Goal: Information Seeking & Learning: Learn about a topic

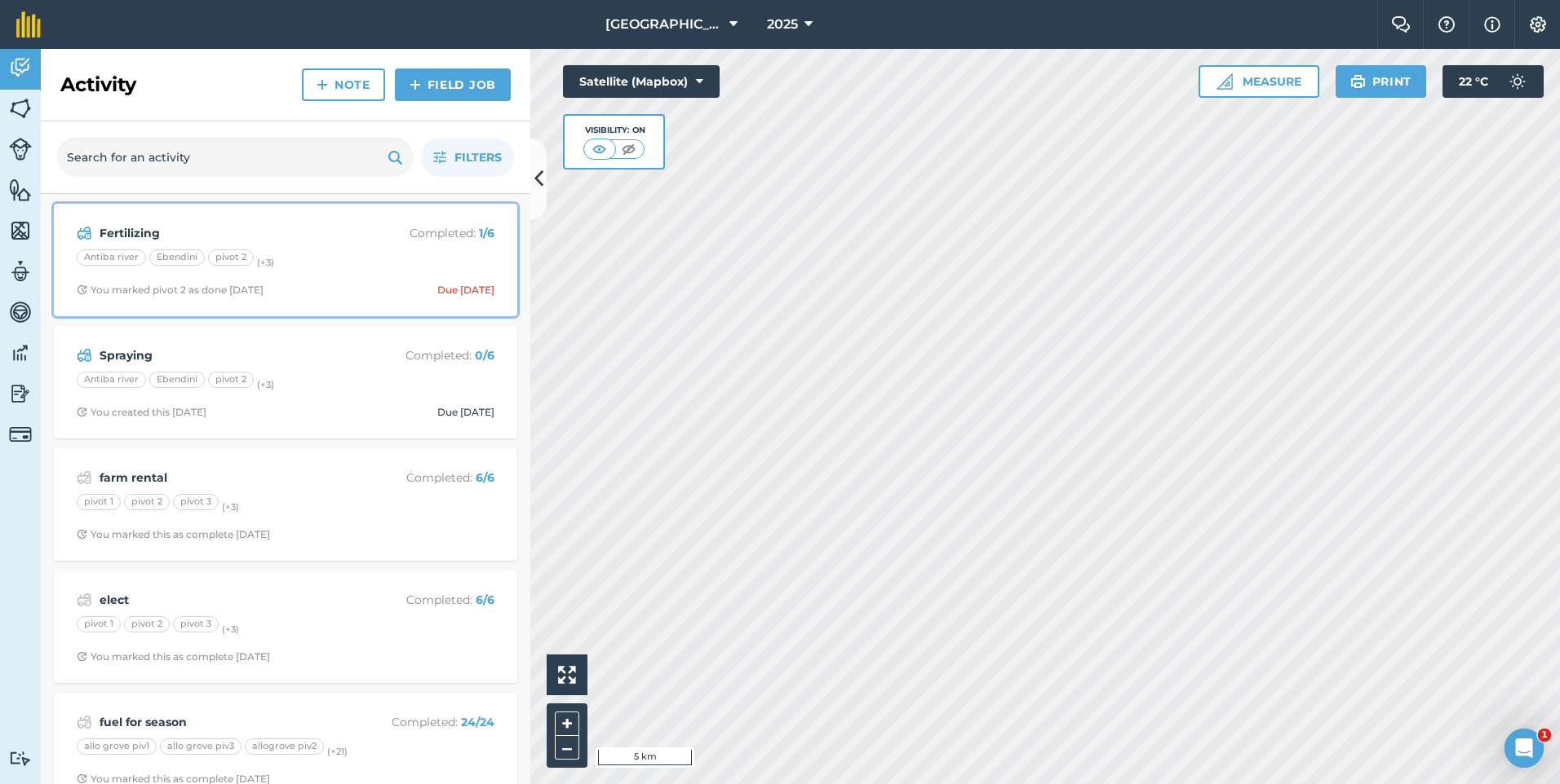
click at [357, 266] on div "Antiba river Ebendini pivot 2 (+ 3 )" at bounding box center [285, 259] width 417 height 21
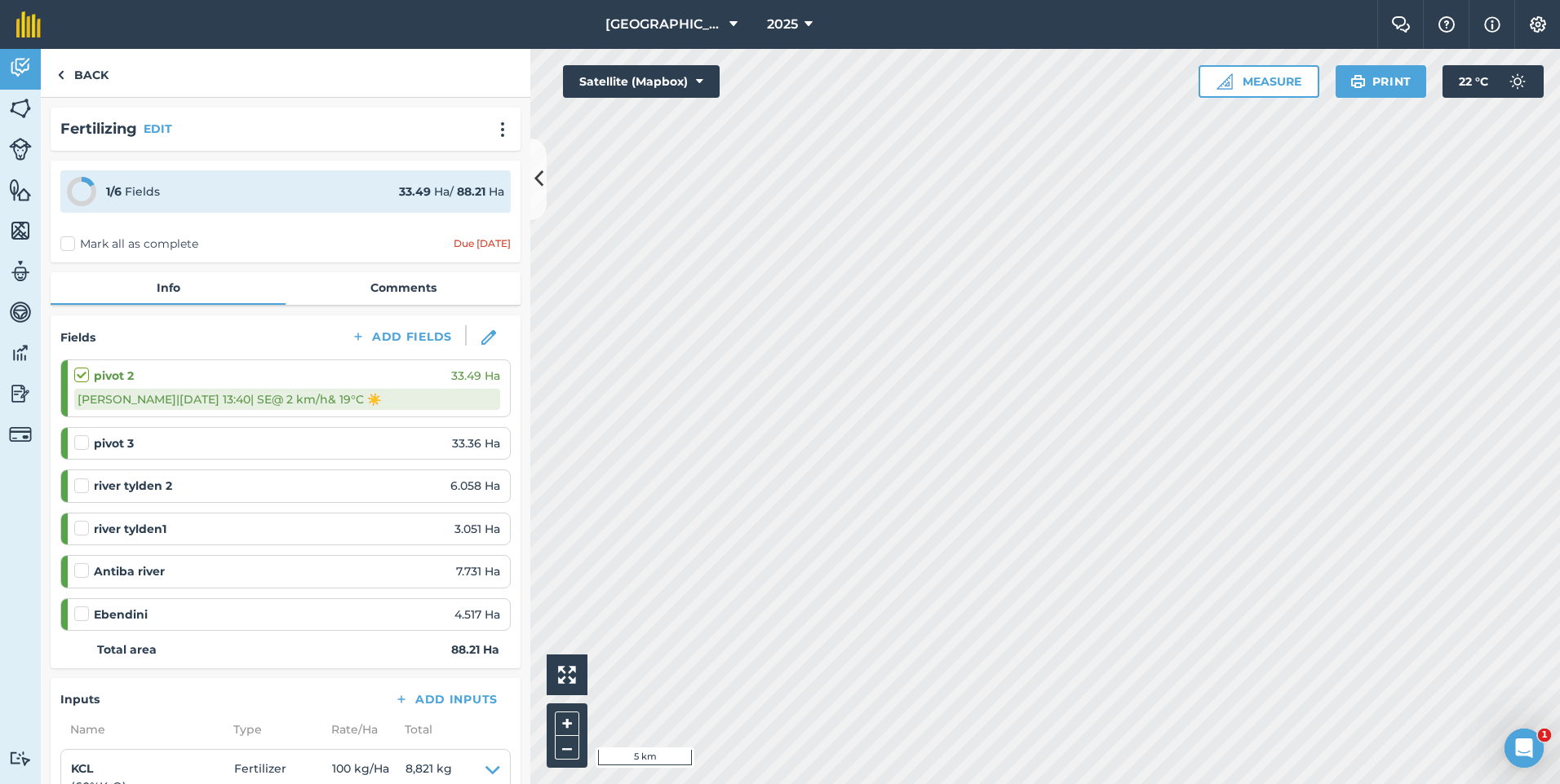
click at [82, 435] on label at bounding box center [84, 435] width 20 height 0
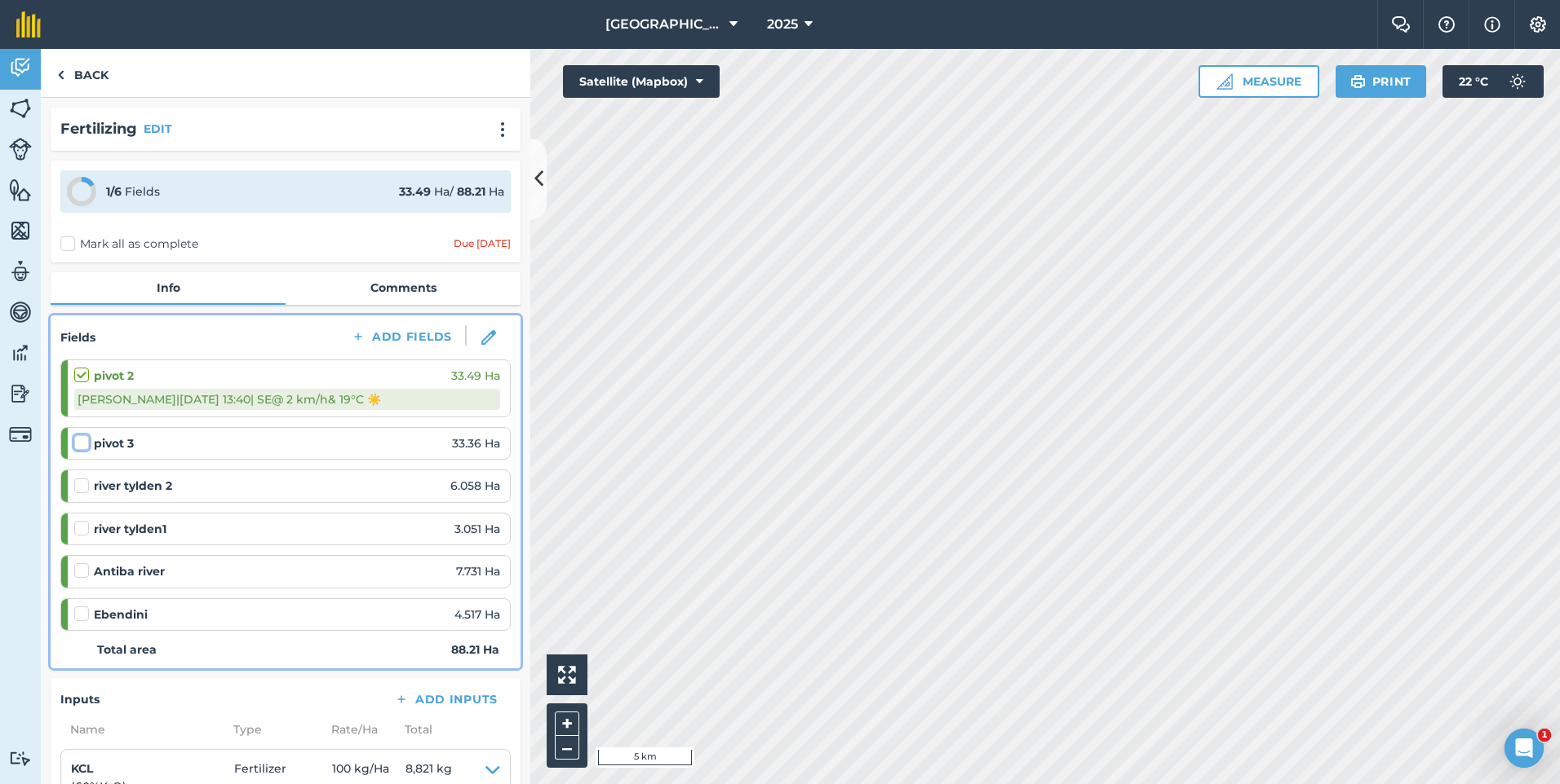
click at [82, 444] on input "checkbox" at bounding box center [79, 440] width 11 height 11
checkbox input "false"
select select "SE"
select select "Sunny"
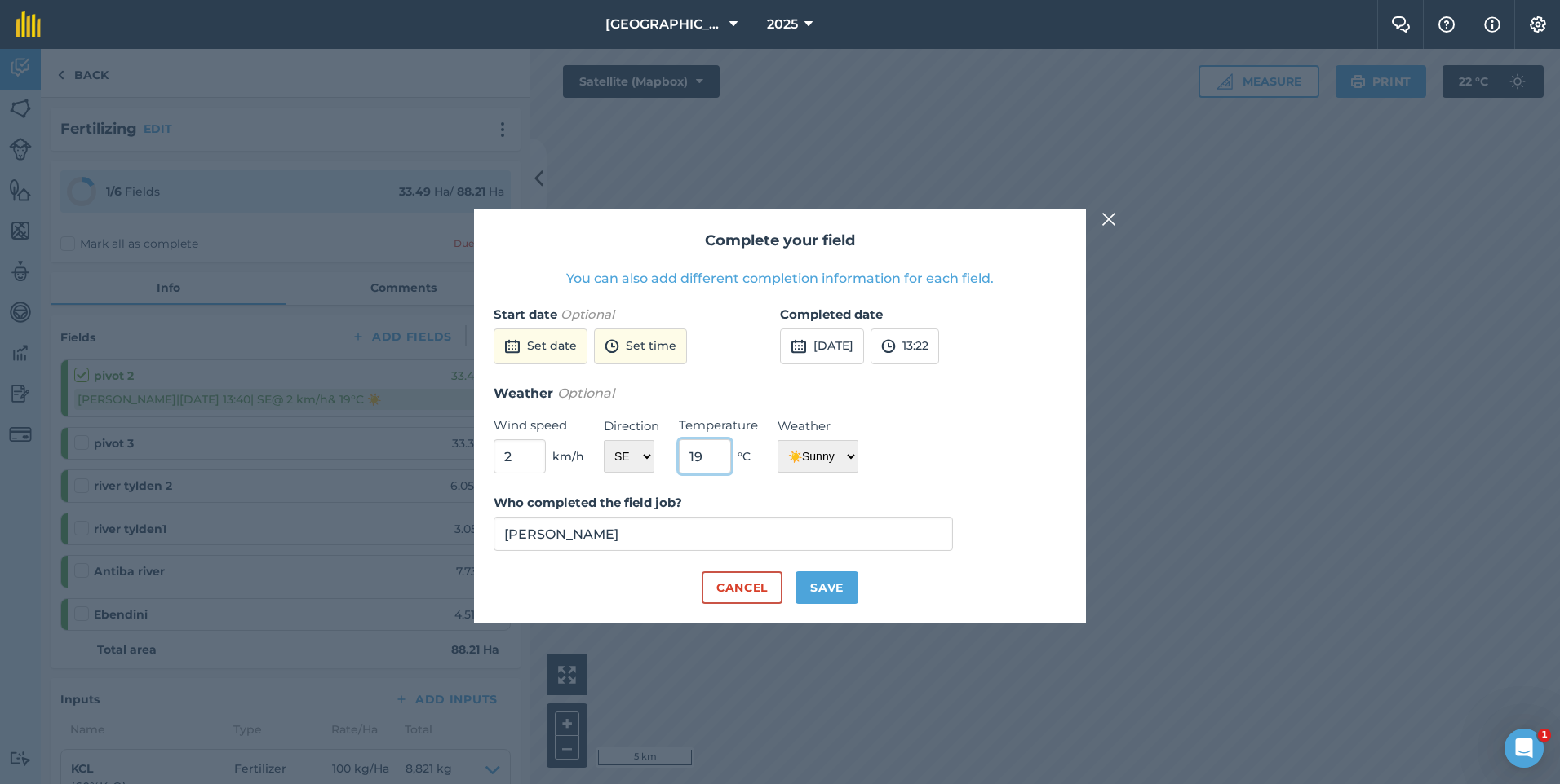
drag, startPoint x: 711, startPoint y: 462, endPoint x: 681, endPoint y: 460, distance: 30.1
click at [681, 460] on input "19" at bounding box center [705, 457] width 52 height 35
type input "25"
click at [843, 583] on button "Save" at bounding box center [827, 588] width 63 height 33
checkbox input "true"
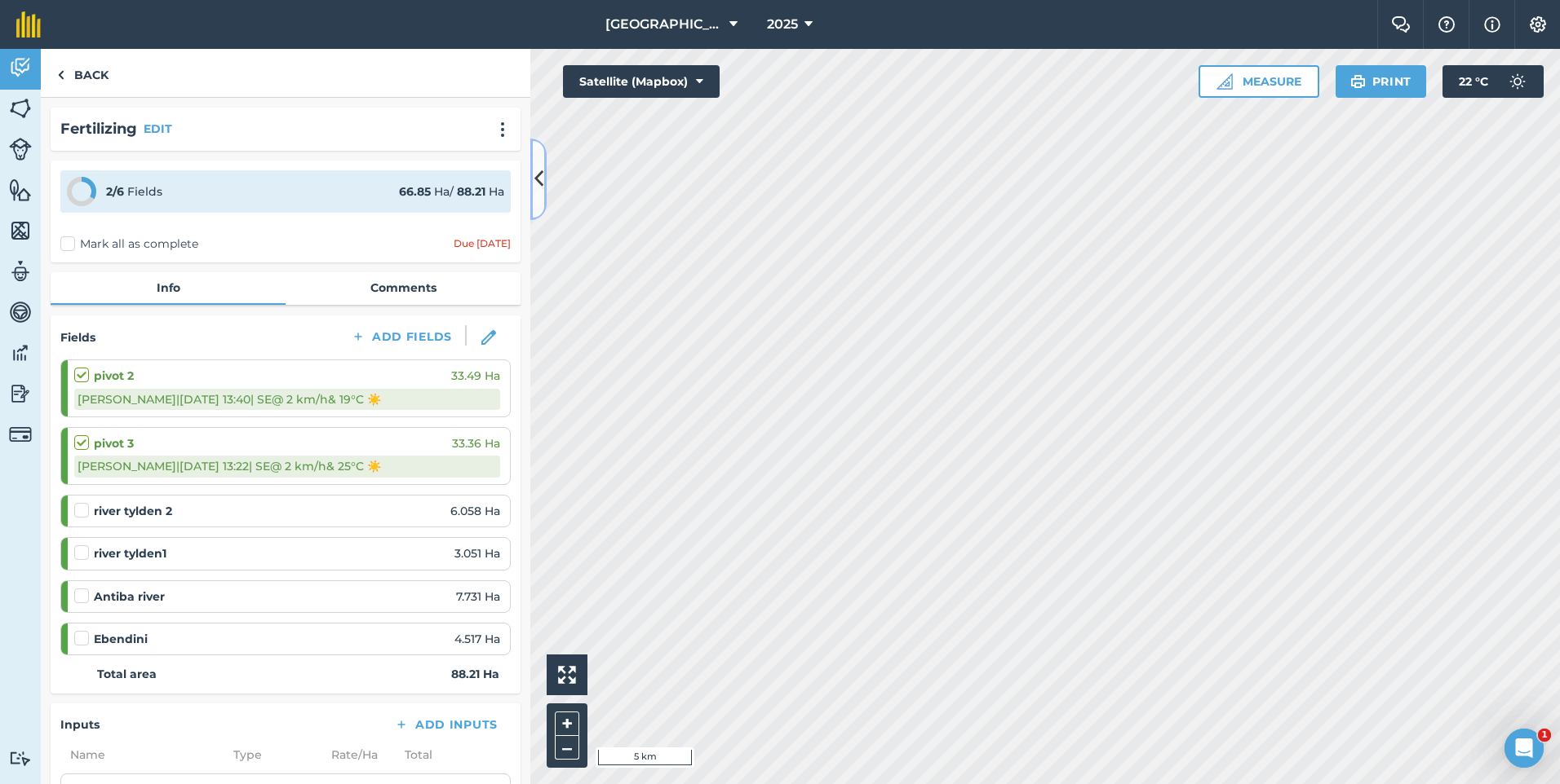
click at [541, 186] on icon at bounding box center [539, 178] width 9 height 29
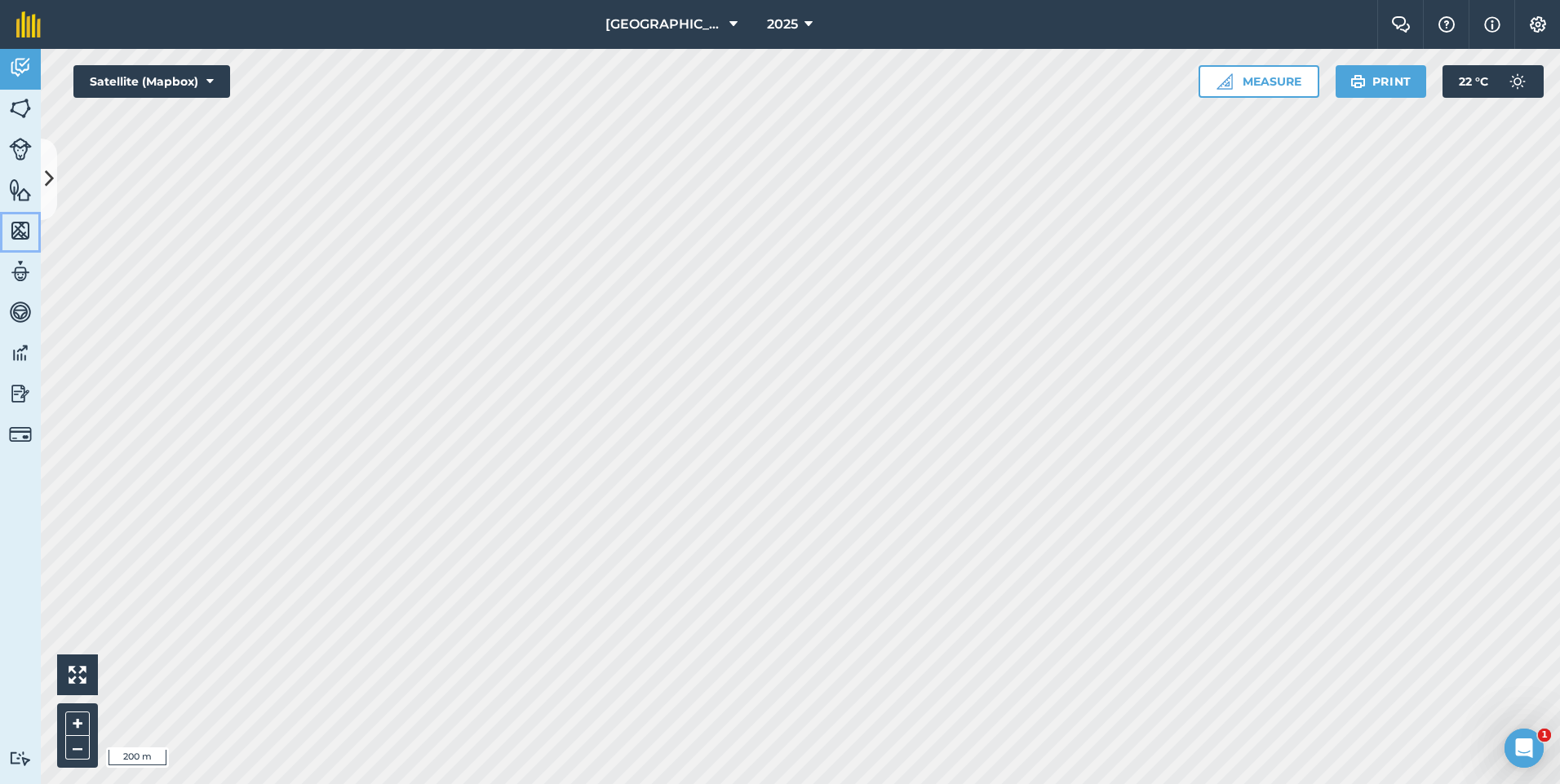
click at [26, 230] on img at bounding box center [20, 231] width 23 height 25
click at [43, 172] on button at bounding box center [48, 179] width 17 height 82
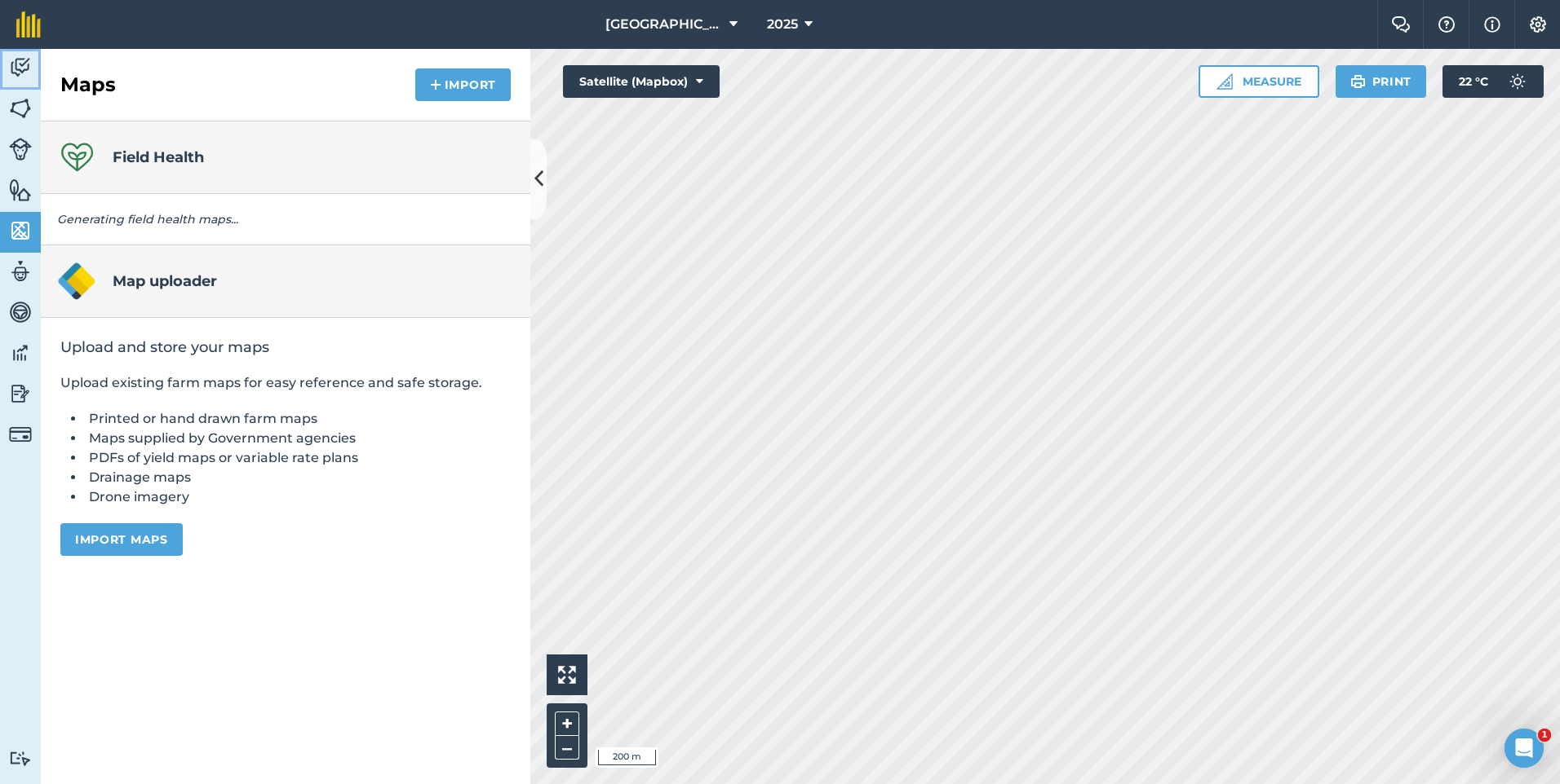
click at [19, 57] on img at bounding box center [20, 67] width 23 height 25
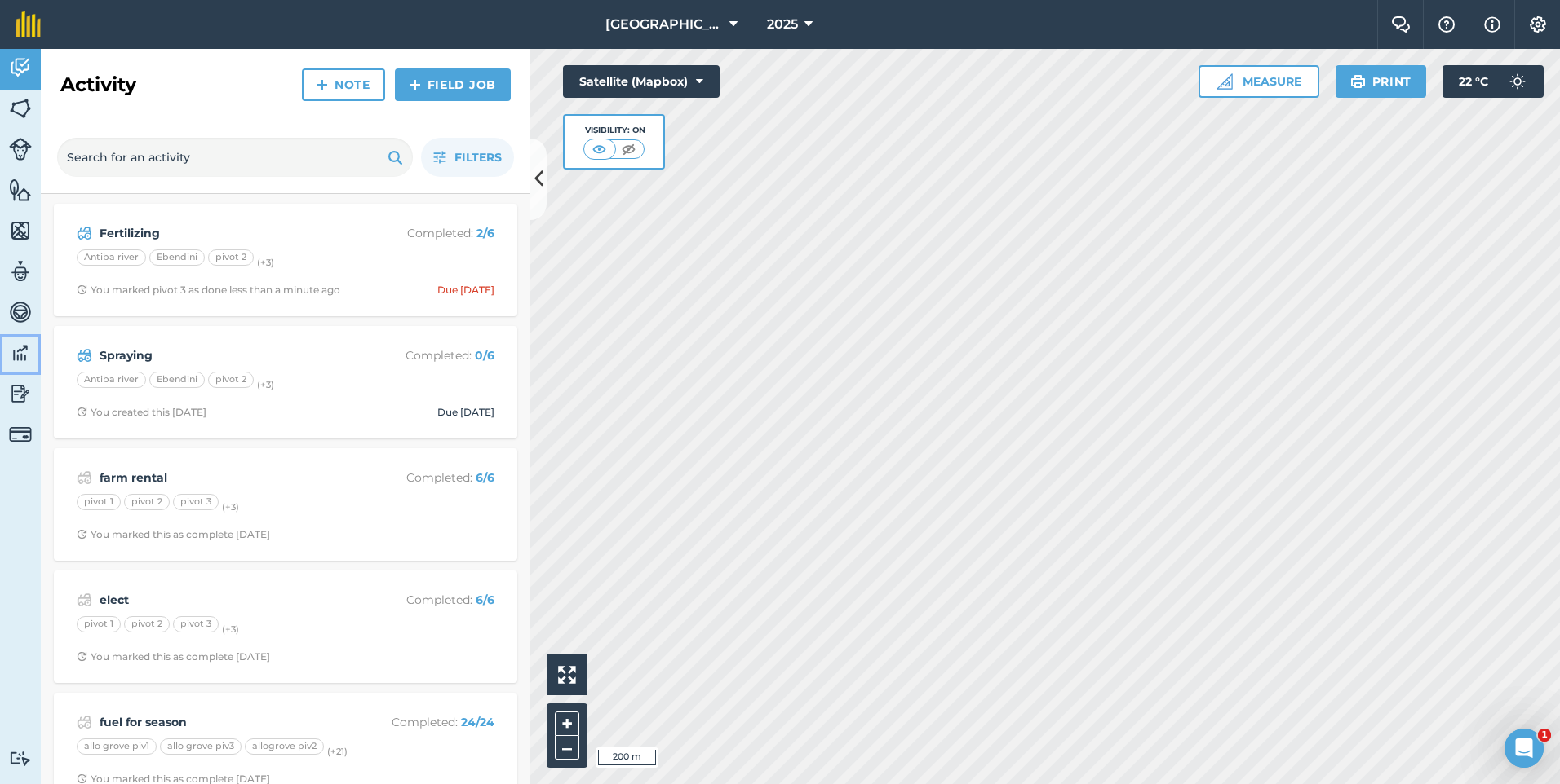
click at [20, 355] on img at bounding box center [20, 353] width 23 height 25
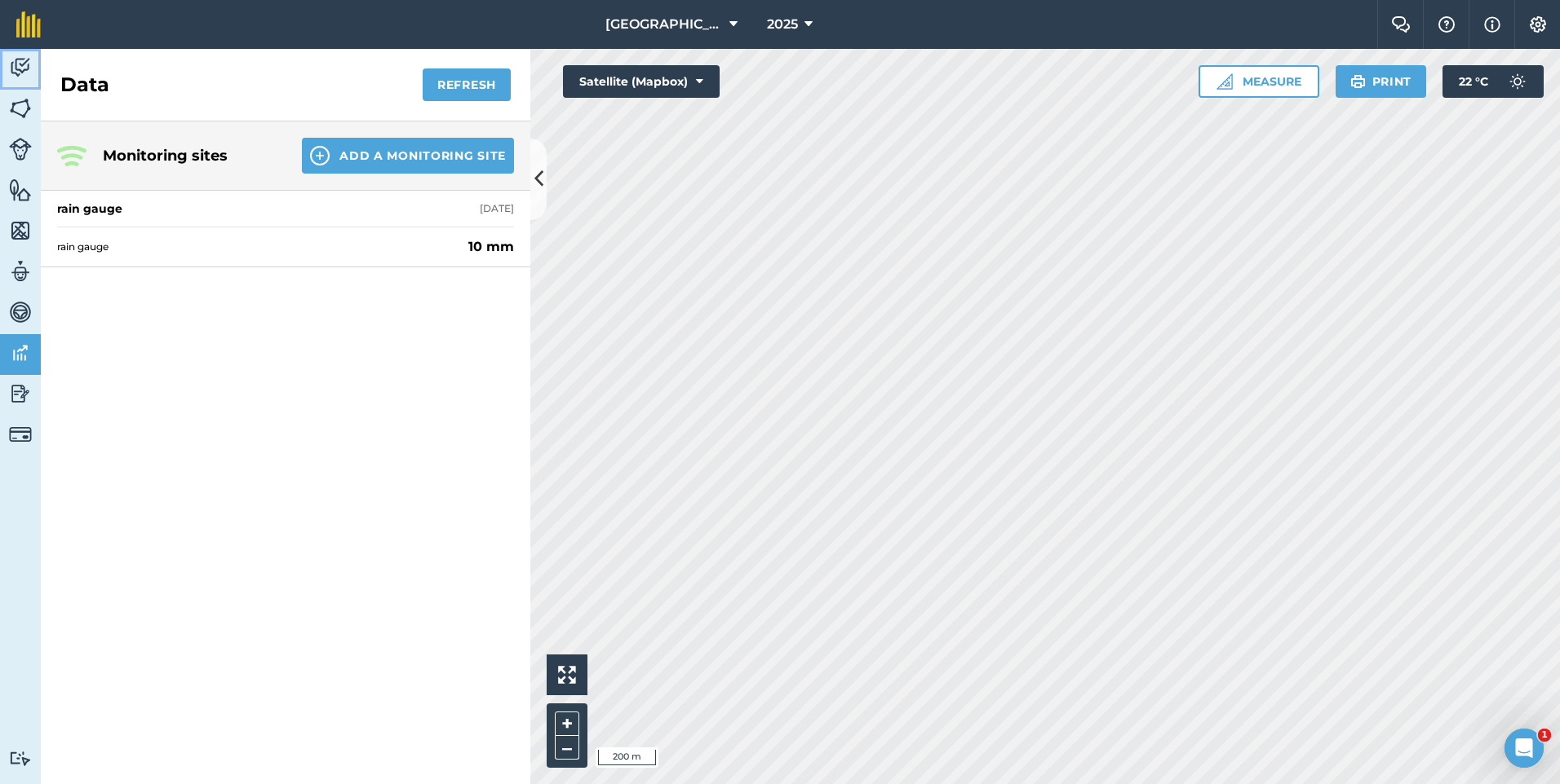
click at [16, 65] on img at bounding box center [20, 67] width 23 height 25
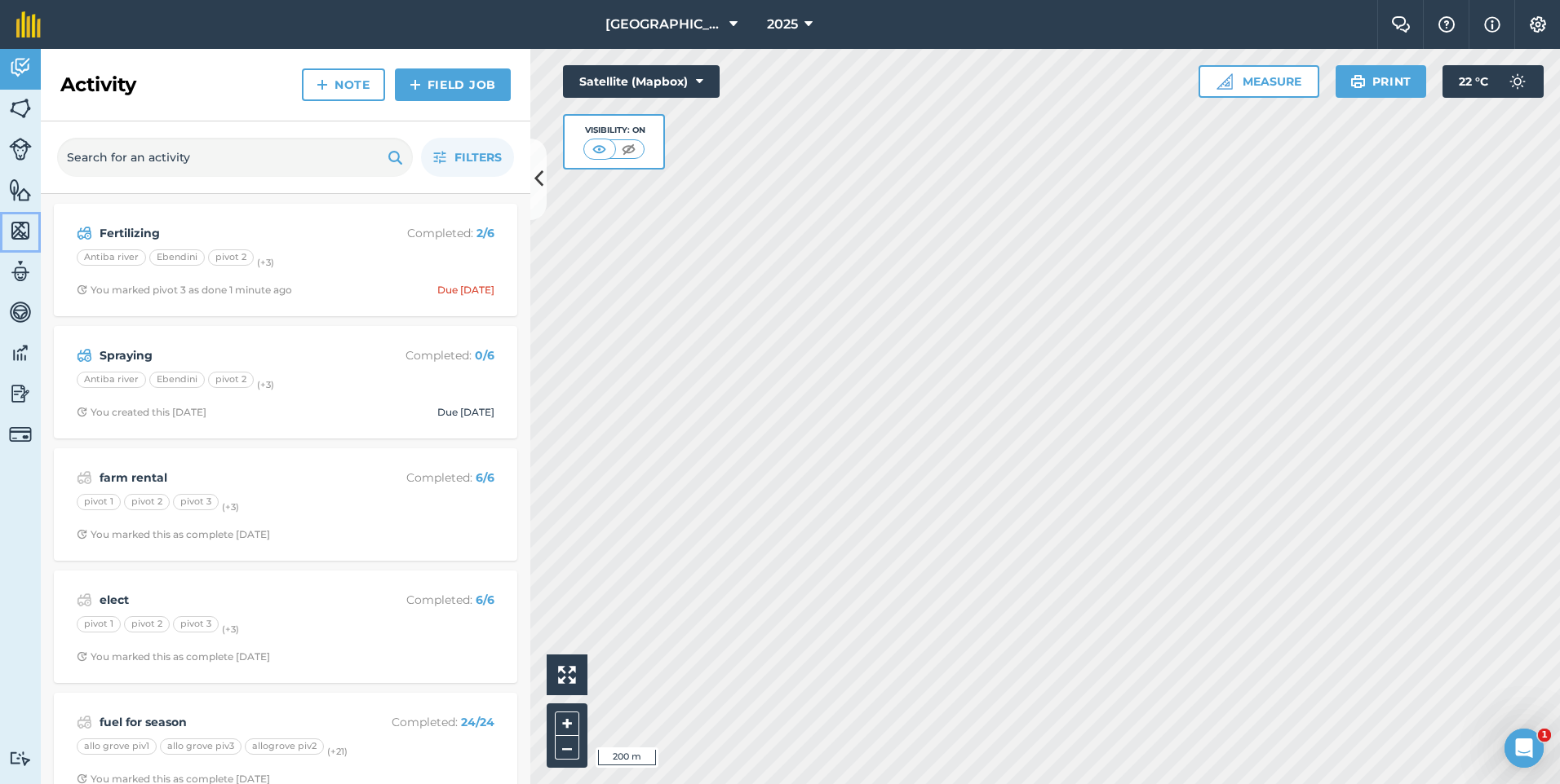
click at [0, 221] on html "New Mountain [PERSON_NAME] 2025 Farm Chat Help Info Settings [GEOGRAPHIC_DATA][…" at bounding box center [780, 392] width 1560 height 784
click at [26, 237] on img at bounding box center [20, 231] width 23 height 25
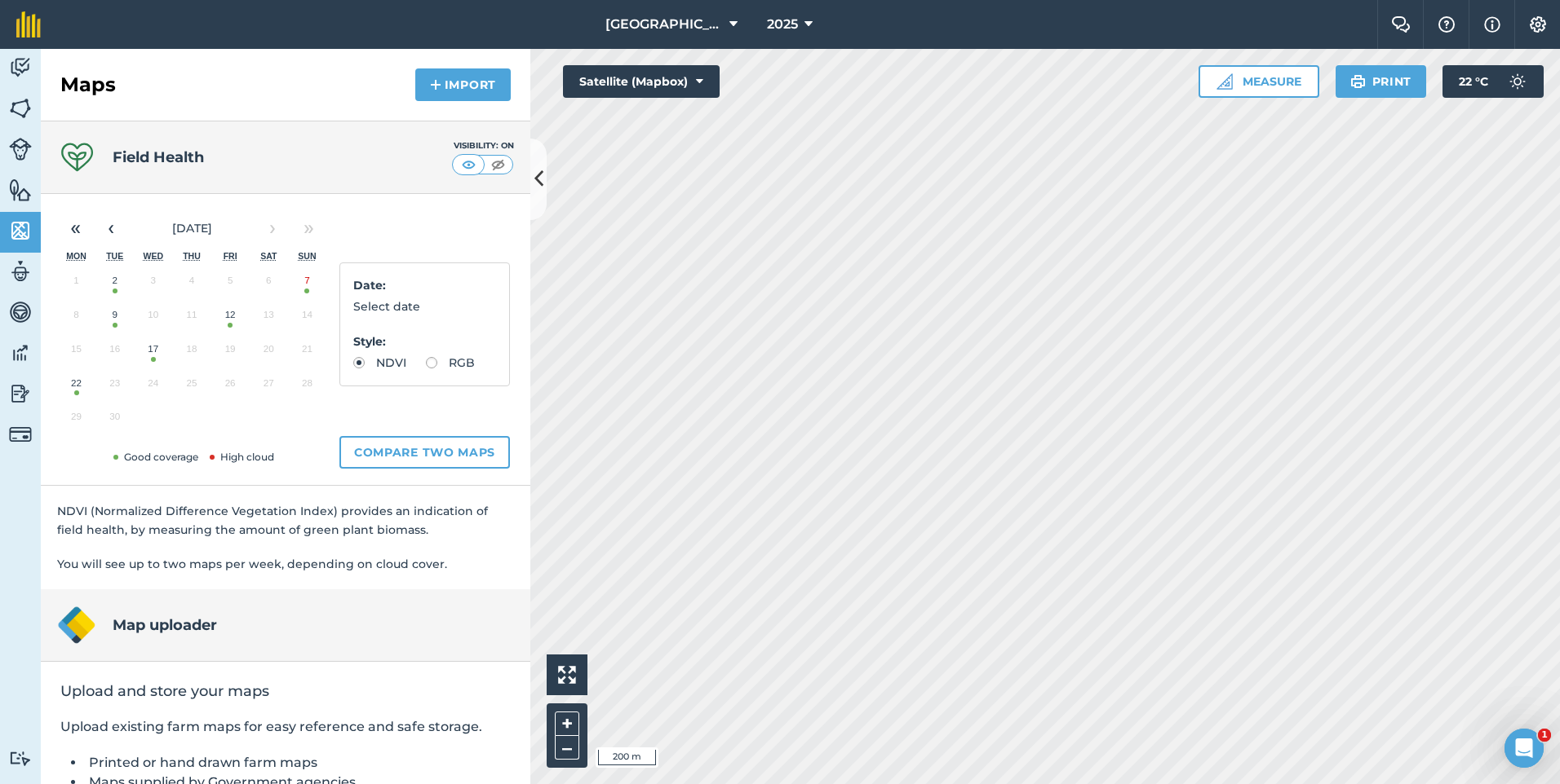
click at [75, 393] on button "22" at bounding box center [76, 387] width 38 height 35
click at [153, 360] on button "17" at bounding box center [153, 353] width 38 height 35
click at [74, 393] on button "22" at bounding box center [76, 387] width 38 height 35
click at [233, 324] on button "12" at bounding box center [230, 319] width 38 height 35
click at [78, 393] on button "22" at bounding box center [76, 387] width 38 height 35
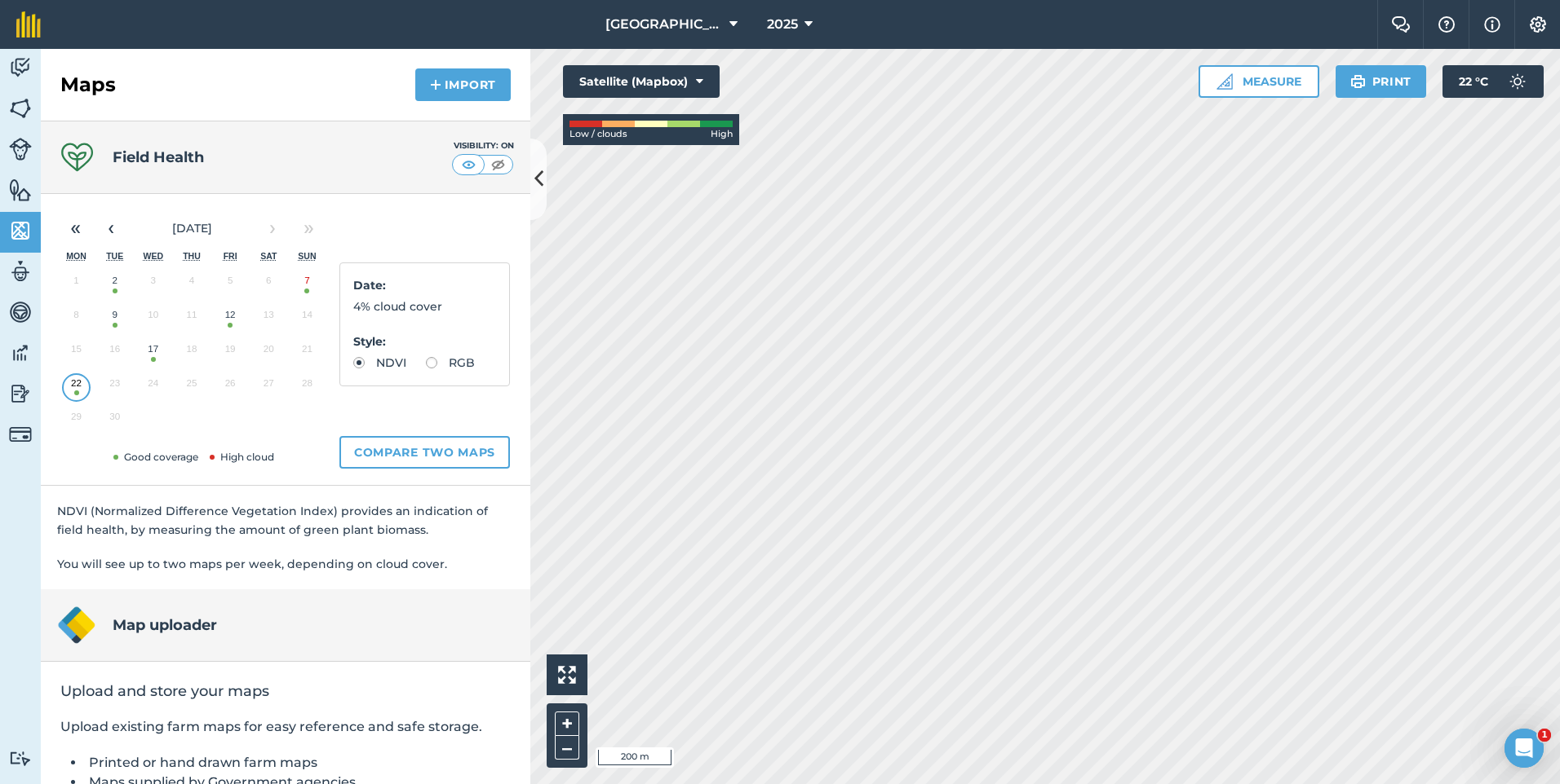
click at [228, 327] on button "12" at bounding box center [230, 319] width 38 height 35
click at [76, 396] on button "22" at bounding box center [76, 387] width 38 height 35
click at [228, 324] on button "12" at bounding box center [230, 319] width 38 height 35
click at [83, 393] on button "22" at bounding box center [76, 387] width 38 height 35
click at [233, 331] on button "12" at bounding box center [230, 319] width 38 height 35
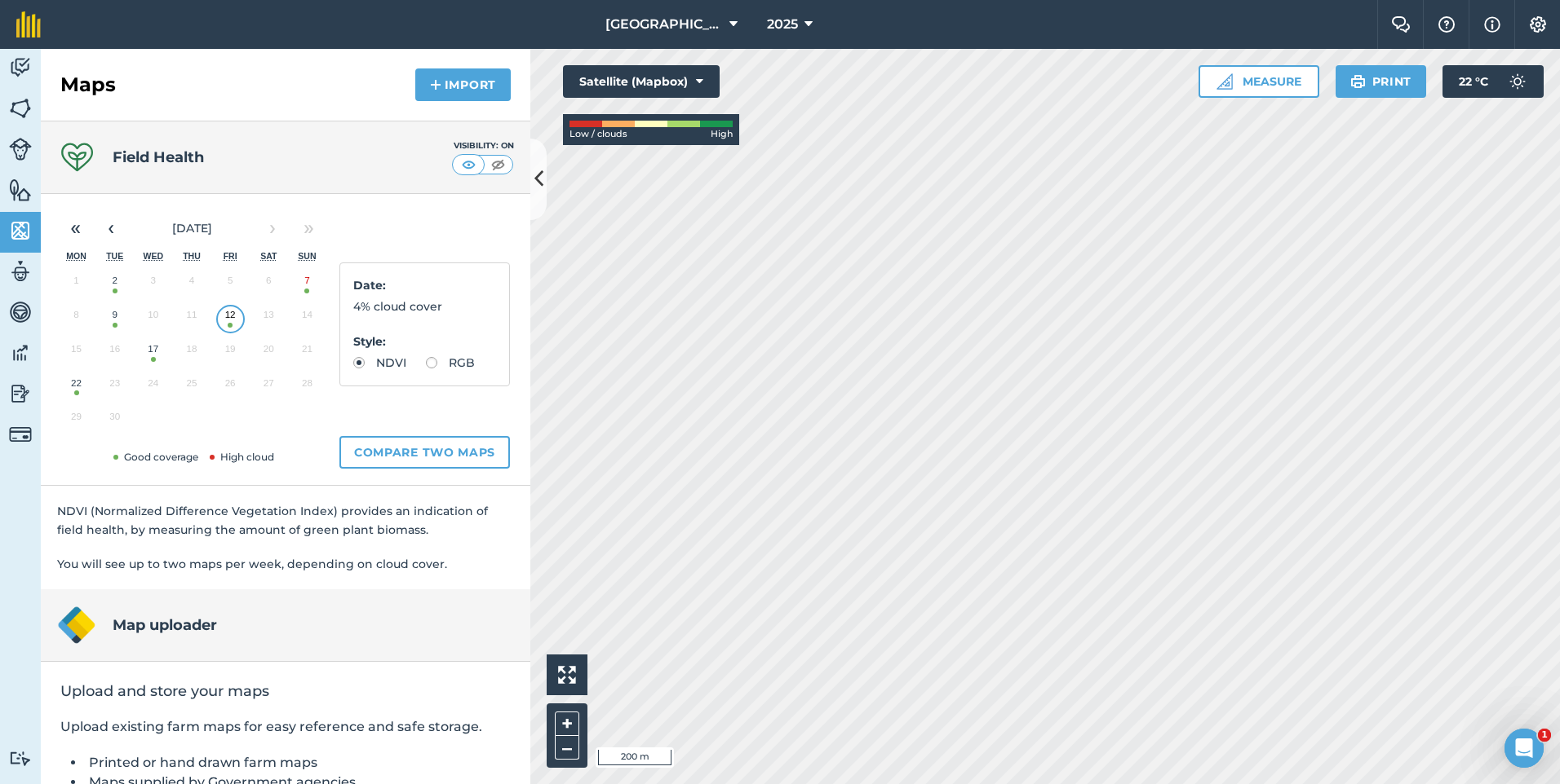
click at [83, 386] on button "22" at bounding box center [76, 387] width 38 height 35
click at [227, 318] on button "12" at bounding box center [230, 319] width 38 height 35
click at [82, 394] on button "22" at bounding box center [76, 387] width 38 height 35
click at [304, 290] on button "7" at bounding box center [307, 284] width 38 height 35
click at [79, 390] on button "22" at bounding box center [76, 387] width 38 height 35
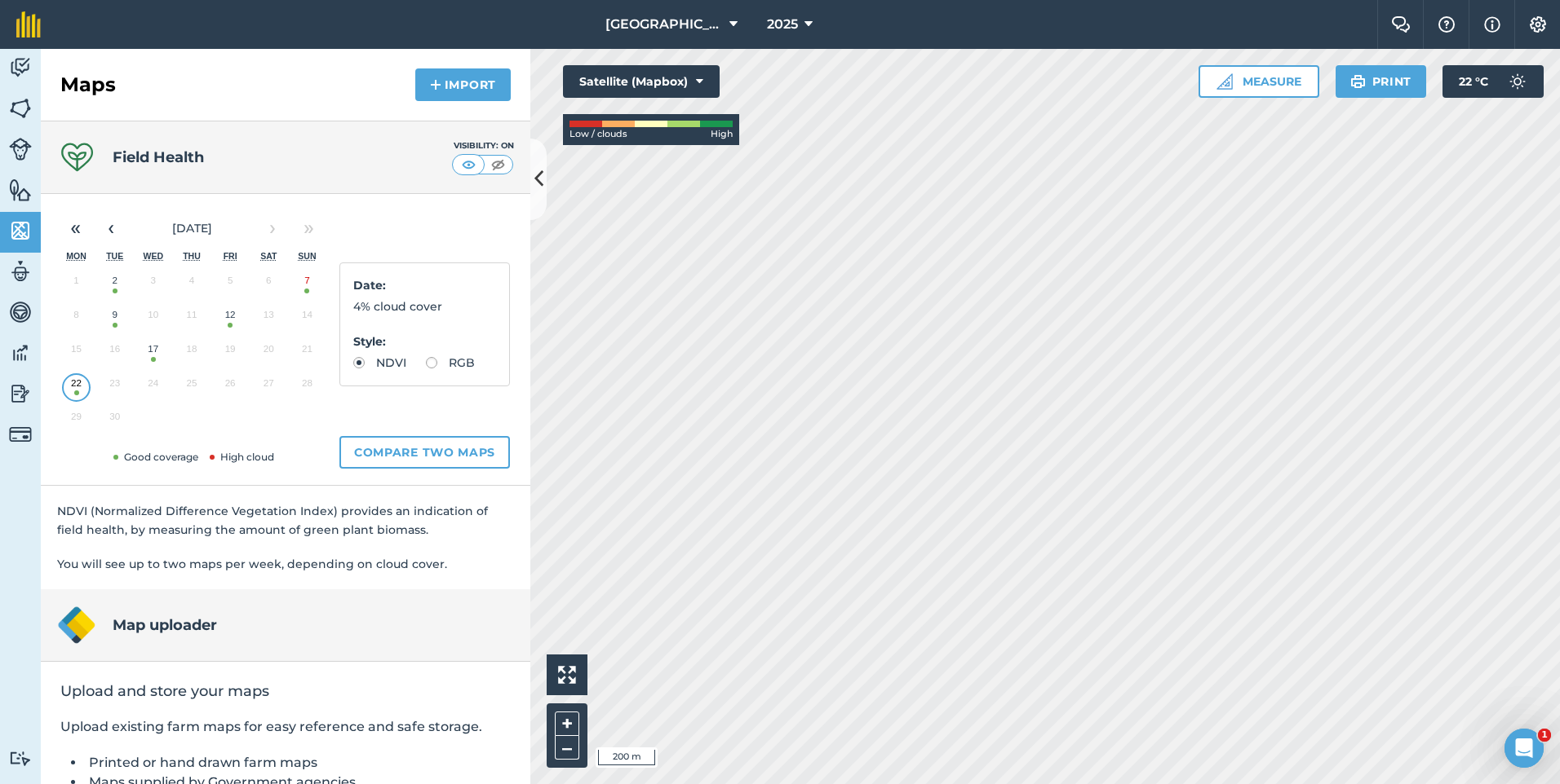
click at [151, 359] on button "17" at bounding box center [153, 353] width 38 height 35
click at [83, 390] on button "22" at bounding box center [76, 387] width 38 height 35
